Goal: Information Seeking & Learning: Find specific fact

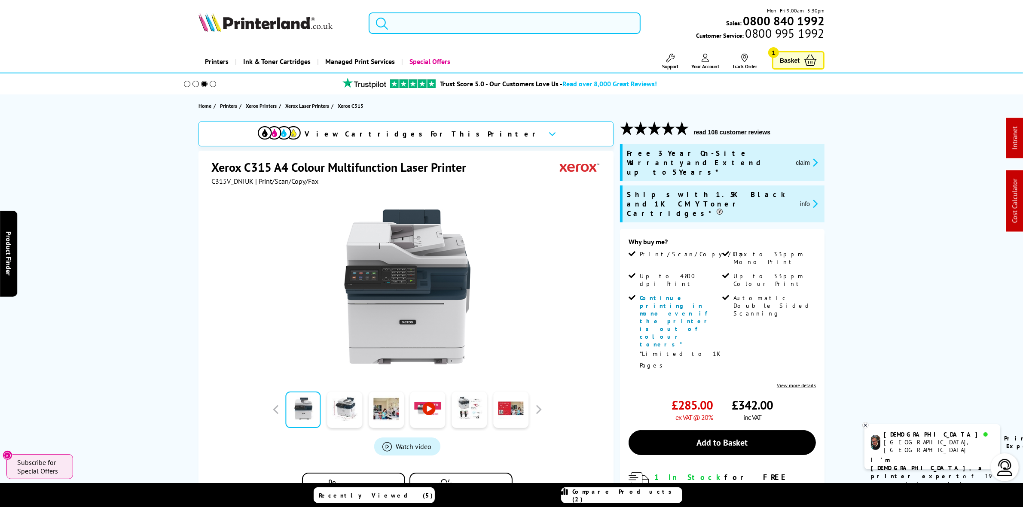
click at [465, 28] on input "search" at bounding box center [504, 22] width 271 height 21
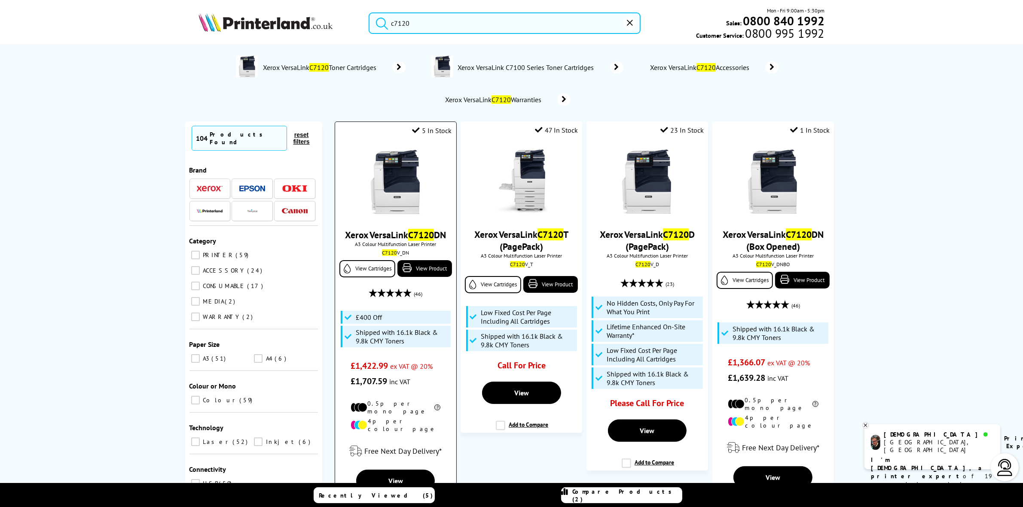
type input "c7120"
click at [399, 207] on img at bounding box center [395, 182] width 64 height 64
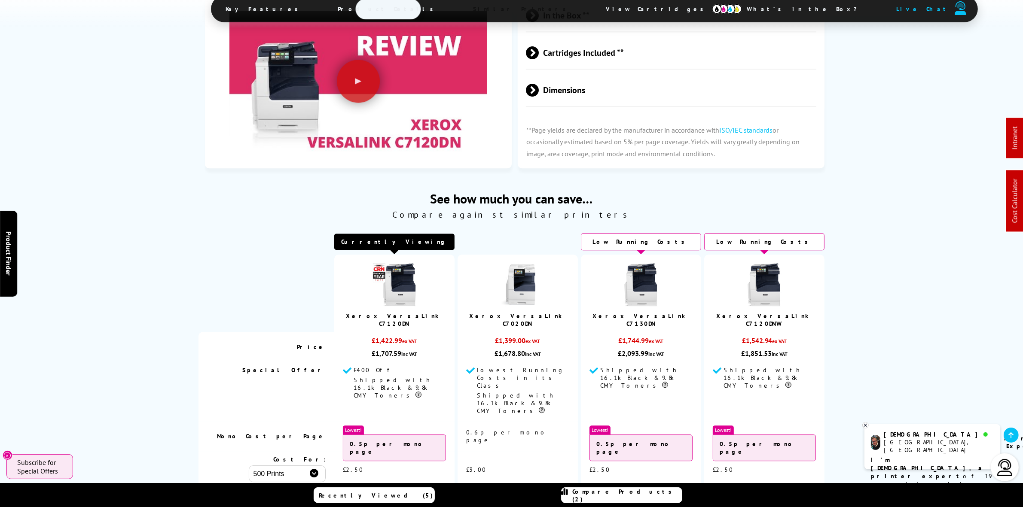
scroll to position [3289, 0]
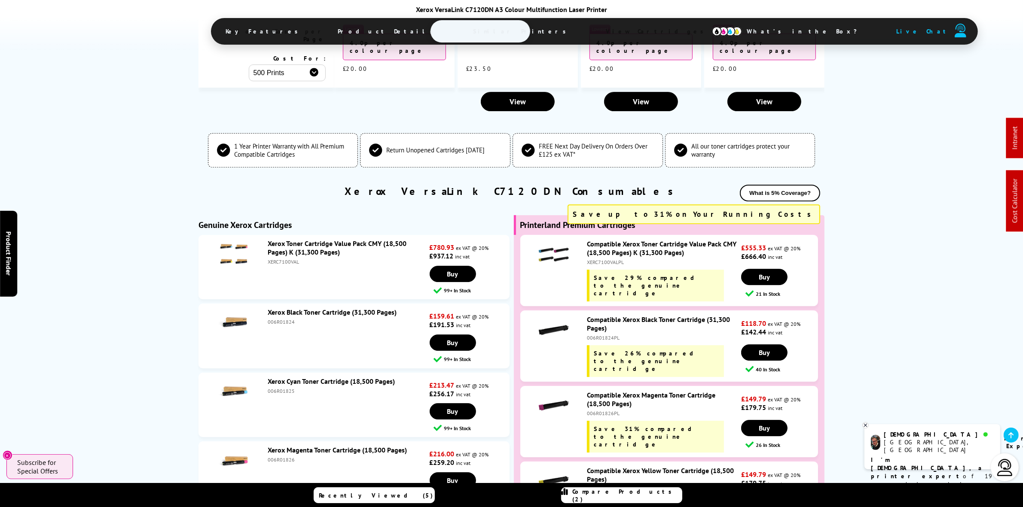
click at [290, 235] on li "Xerox Toner Cartridge Value Pack CMY (18,500 Pages) K (31,300 Pages) XERC7100VA…" at bounding box center [353, 267] width 311 height 64
click at [289, 259] on div "XERC7100VAL" at bounding box center [348, 262] width 160 height 6
copy li "XERC7100VAL"
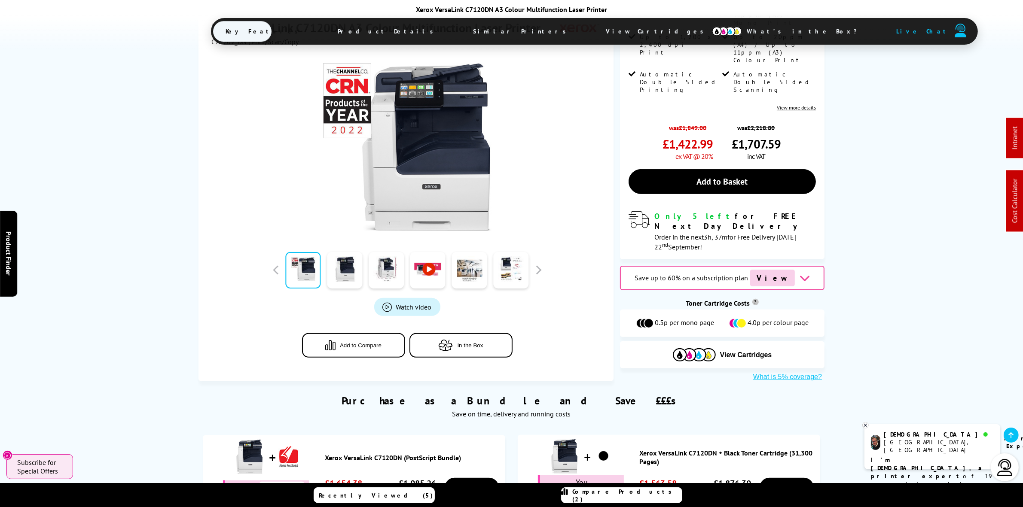
scroll to position [0, 0]
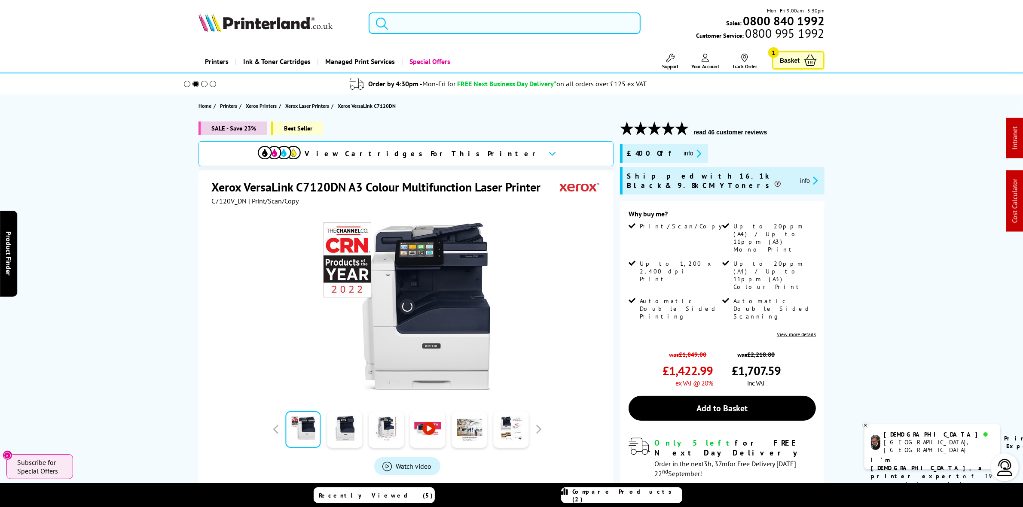
click at [465, 27] on input "search" at bounding box center [504, 22] width 271 height 21
paste input "1102Z03NL0"
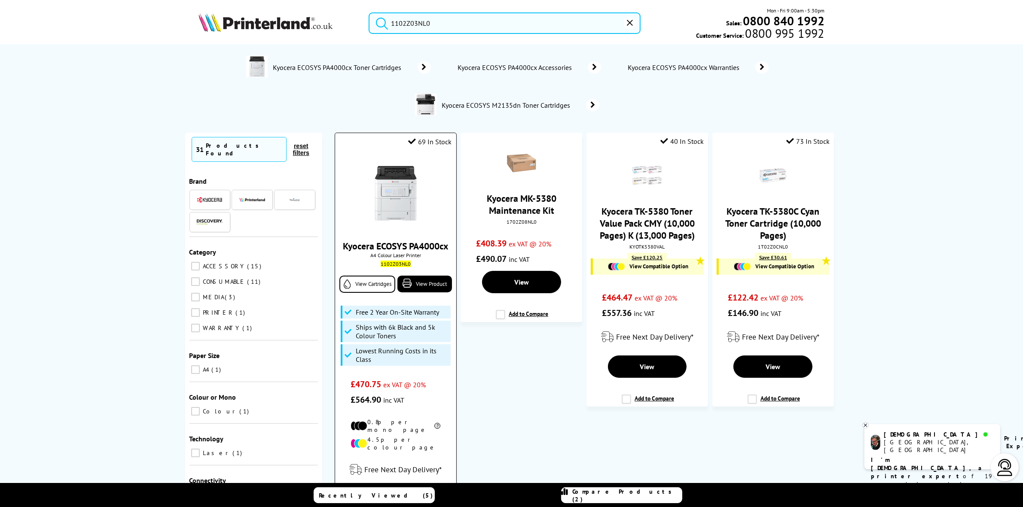
type input "1102Z03NL0"
click at [391, 156] on div "Kyocera ECOSYS PA4000cx A4 Colour Laser Printer 1102Z03NL0 View Cartridges View…" at bounding box center [395, 279] width 112 height 255
click at [398, 172] on img at bounding box center [395, 193] width 64 height 64
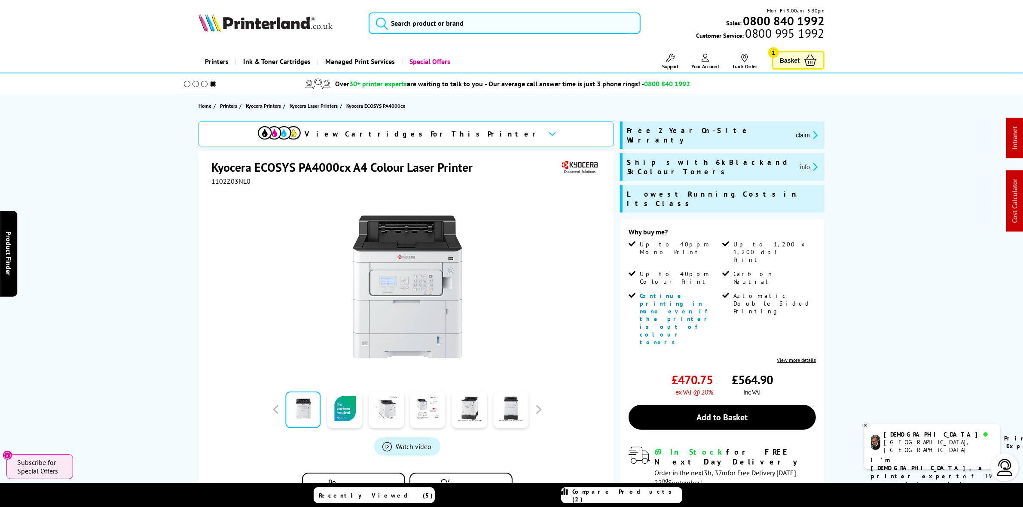
click at [226, 184] on span "1102Z03NL0" at bounding box center [230, 181] width 39 height 9
copy span "1102Z03NL0"
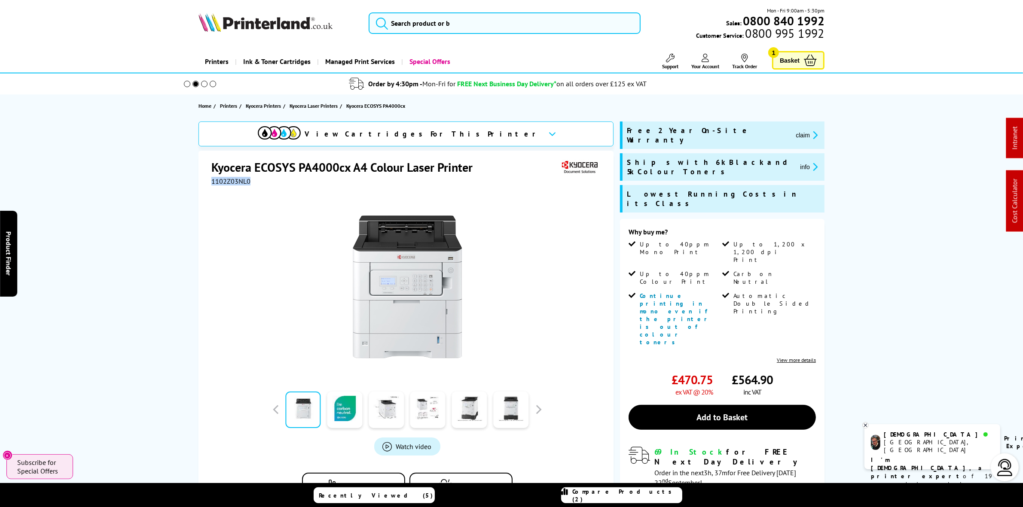
click at [233, 179] on span "1102Z03NL0" at bounding box center [230, 181] width 39 height 9
